Goal: Task Accomplishment & Management: Complete application form

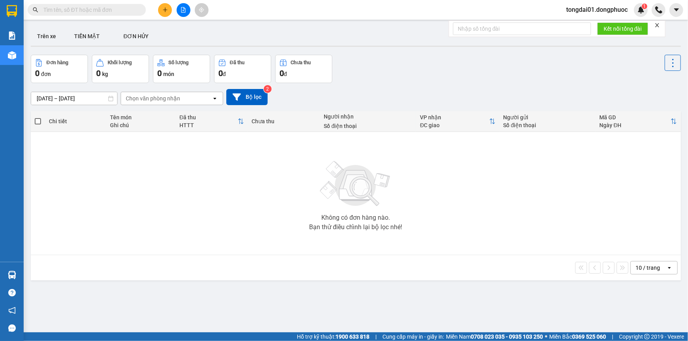
click at [121, 8] on input "text" at bounding box center [89, 10] width 93 height 9
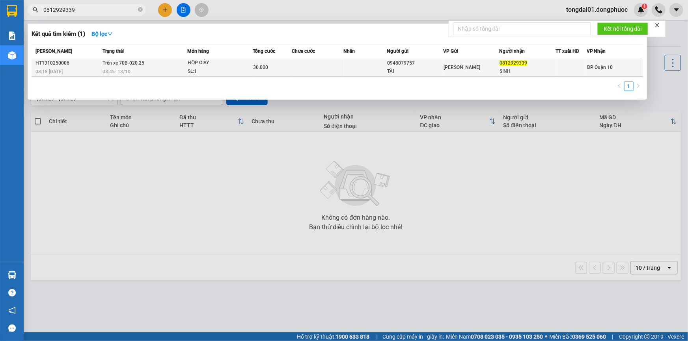
type input "0812929339"
click at [153, 69] on div "08:45 [DATE]" at bounding box center [144, 71] width 84 height 9
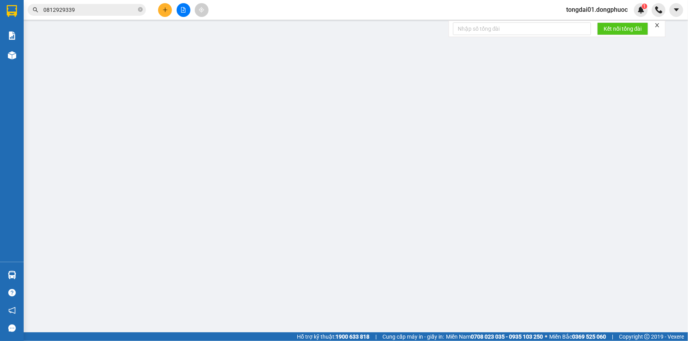
type input "0948079757"
type input "TÀI"
type input "0812929339"
type input "SINH"
type input "30.000"
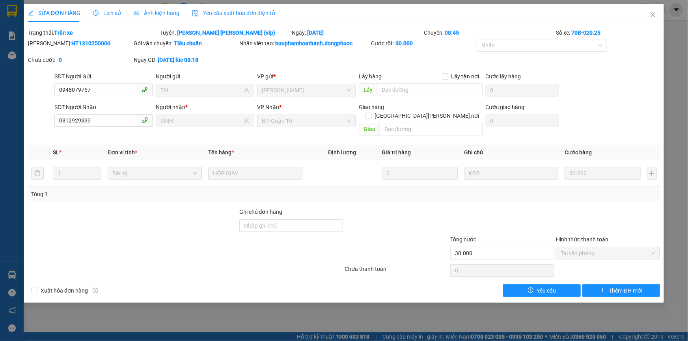
click at [106, 14] on span "Lịch sử" at bounding box center [107, 13] width 28 height 6
